Goal: Check status

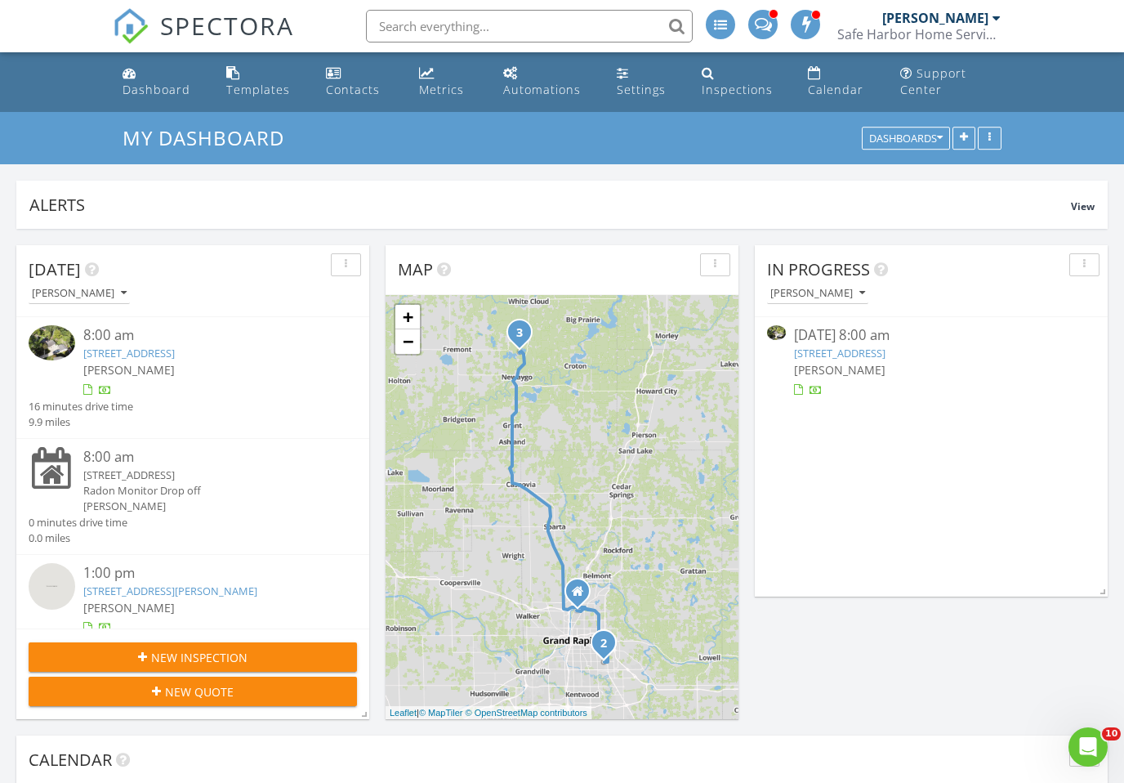
click at [725, 84] on div "Inspections" at bounding box center [737, 90] width 71 height 16
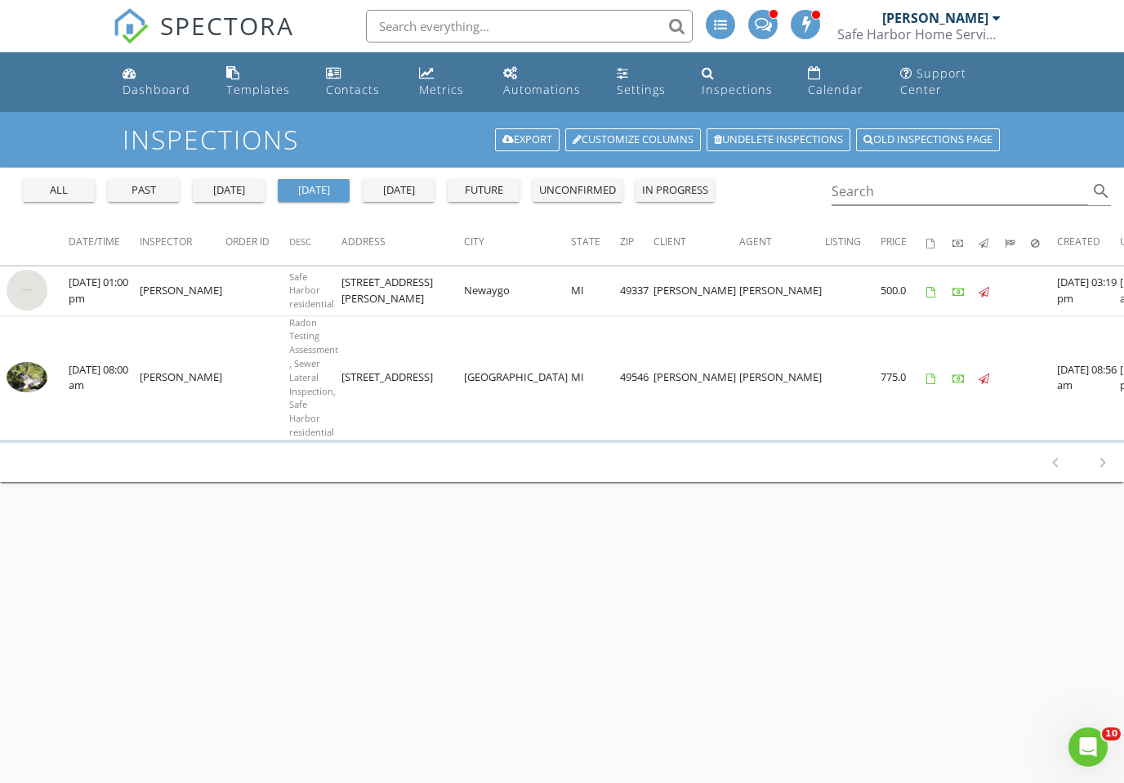
click at [145, 187] on div "past" at bounding box center [143, 190] width 59 height 16
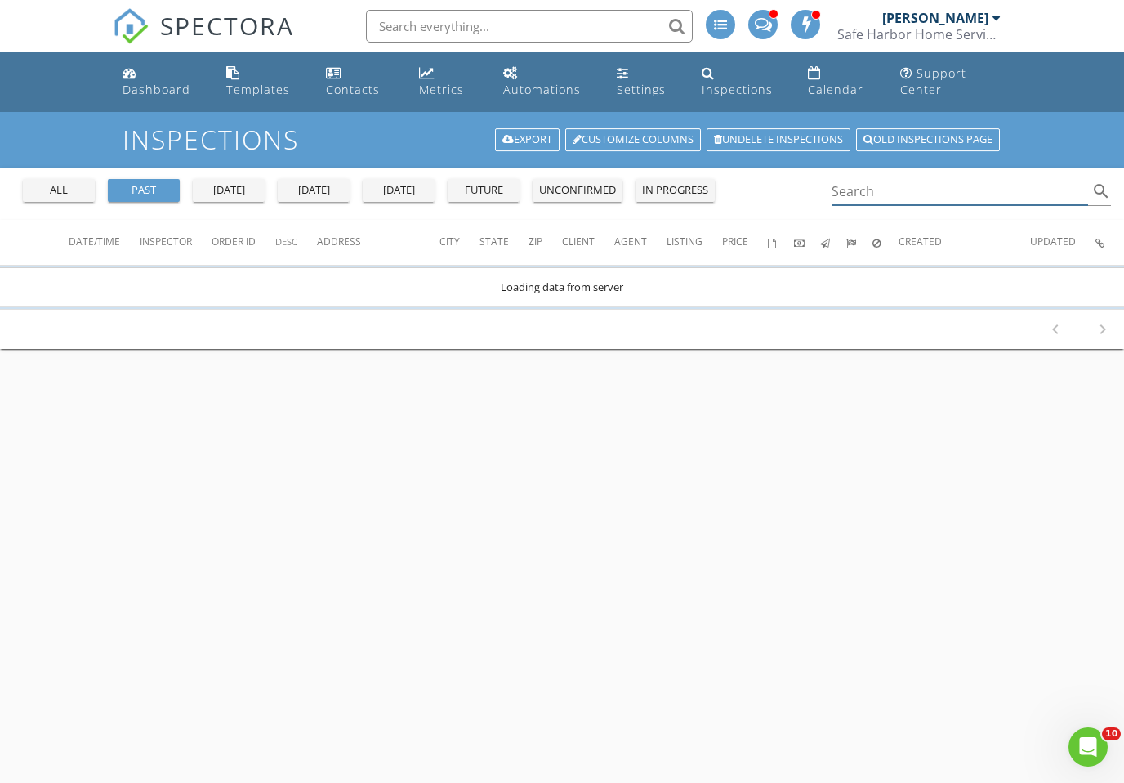
click at [1001, 195] on input "Search" at bounding box center [960, 191] width 257 height 27
click at [997, 185] on input "[PERSON_NAME]" at bounding box center [960, 191] width 257 height 27
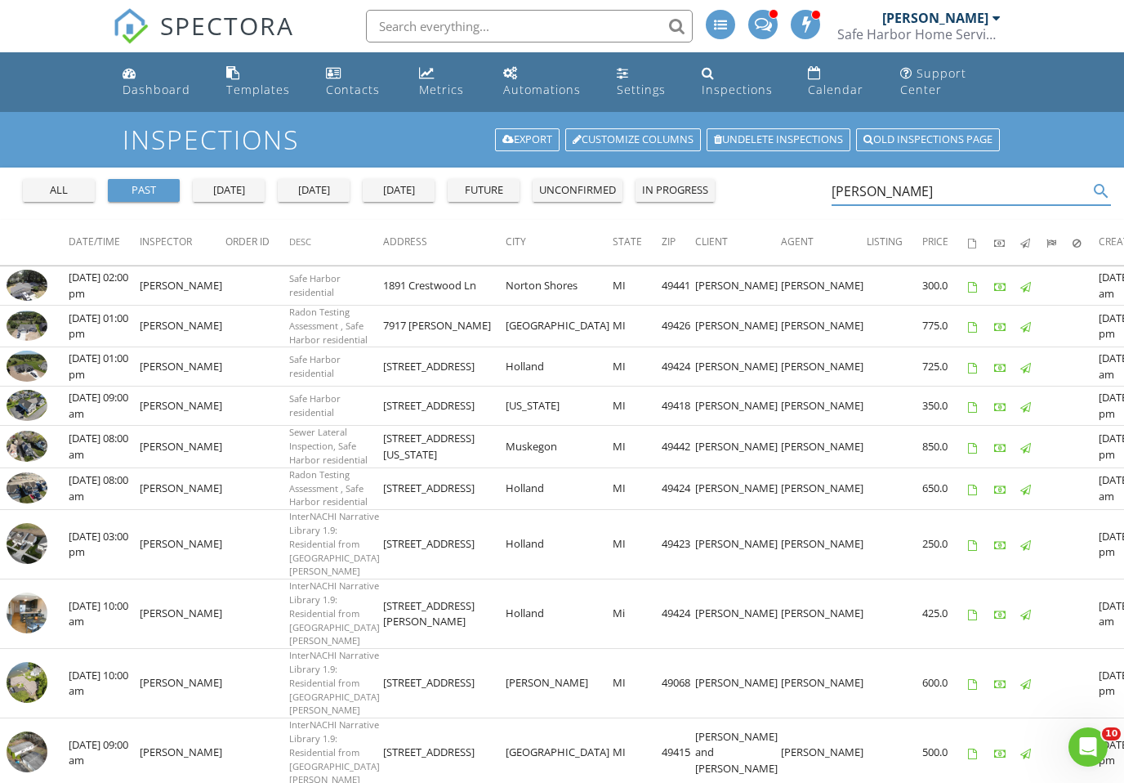
type input "[PERSON_NAME]"
click at [383, 347] on td "7917 [PERSON_NAME]" at bounding box center [444, 327] width 123 height 42
click at [40, 341] on img at bounding box center [27, 325] width 41 height 31
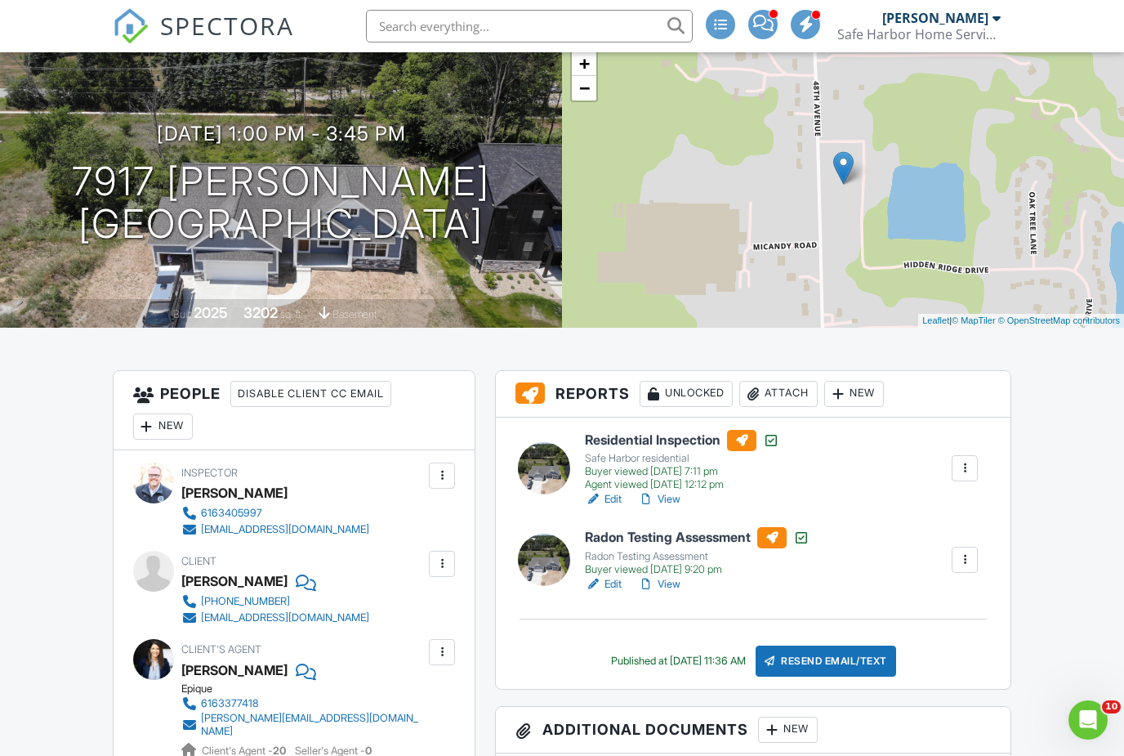
click at [552, 463] on div at bounding box center [544, 468] width 52 height 52
